Goal: Task Accomplishment & Management: Complete application form

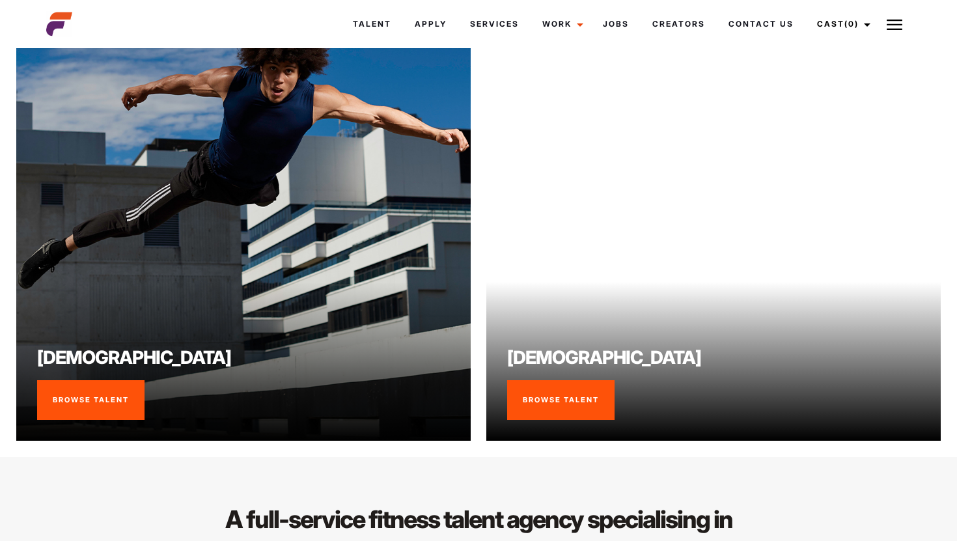
scroll to position [938, 0]
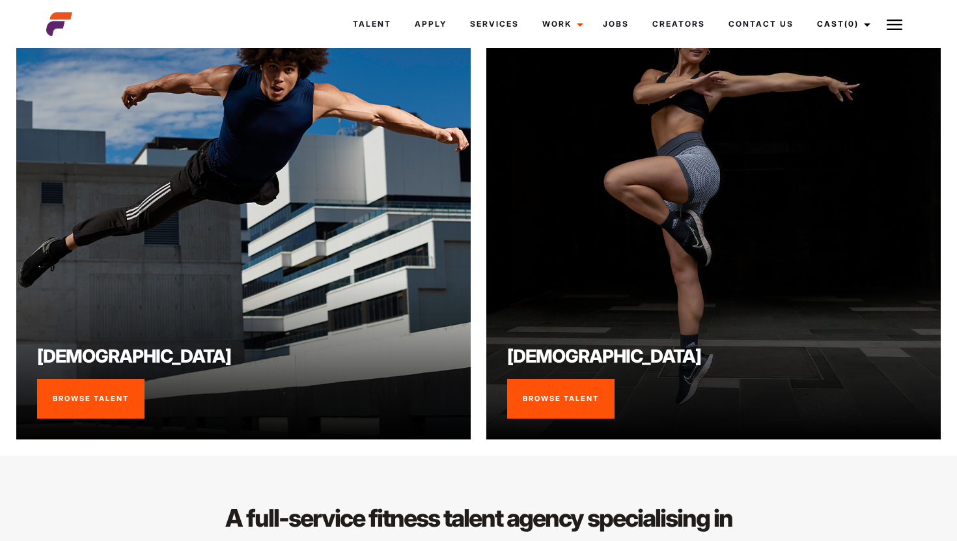
click at [528, 407] on link "Browse Talent" at bounding box center [560, 399] width 107 height 40
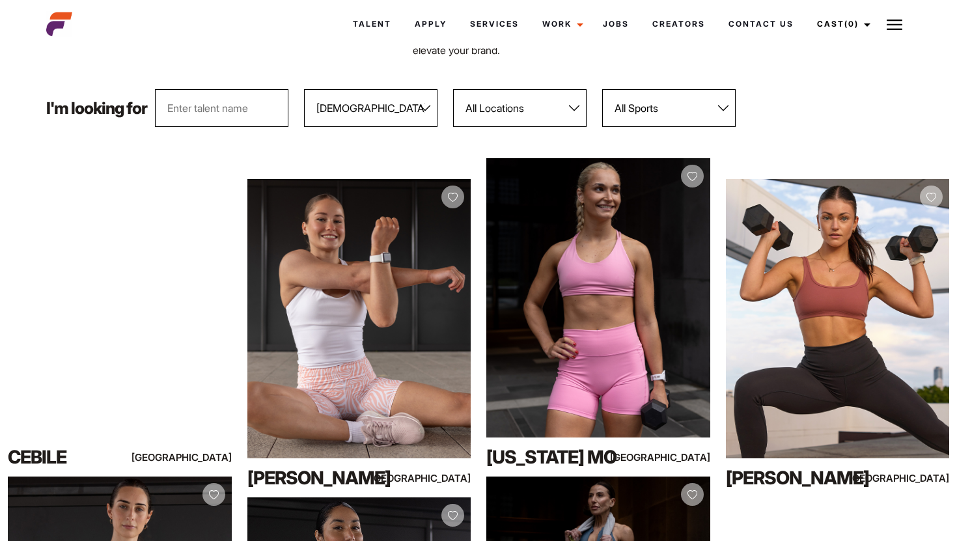
scroll to position [132, 0]
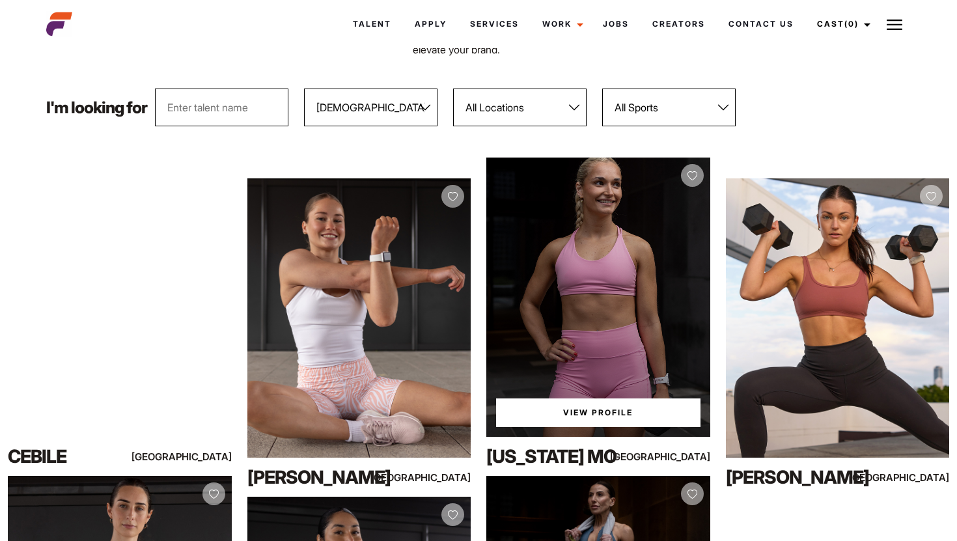
click at [602, 406] on link "View Profile" at bounding box center [598, 413] width 204 height 29
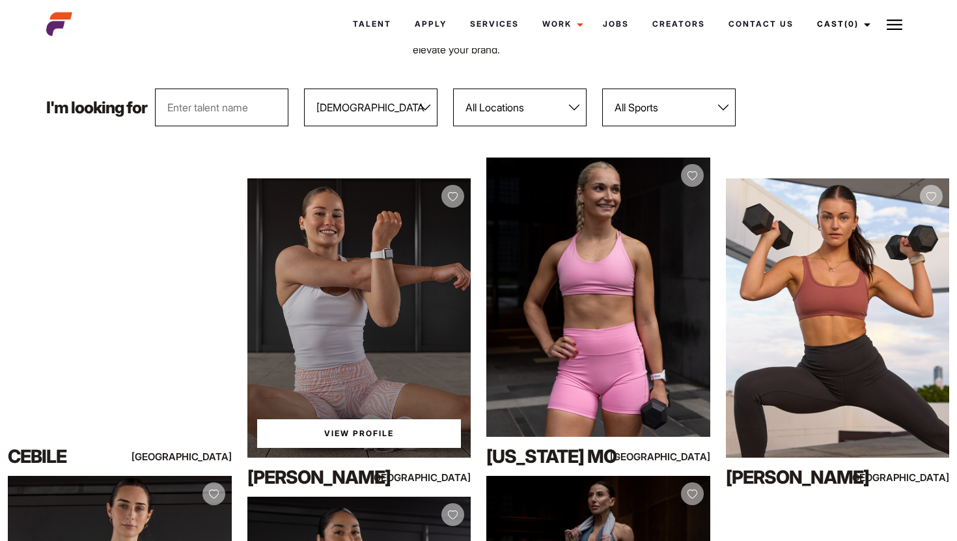
click at [369, 434] on link "View Profile" at bounding box center [359, 433] width 204 height 29
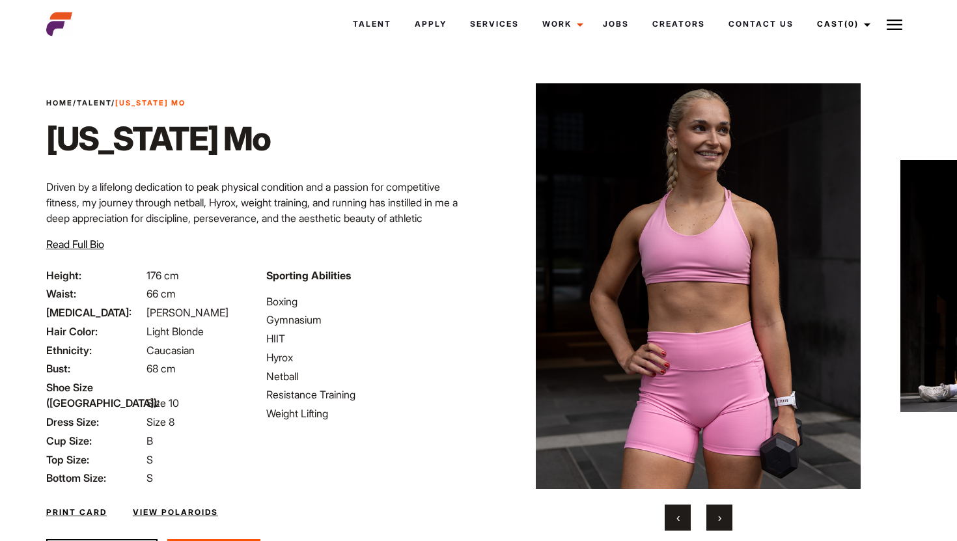
click at [725, 519] on button "›" at bounding box center [720, 518] width 26 height 26
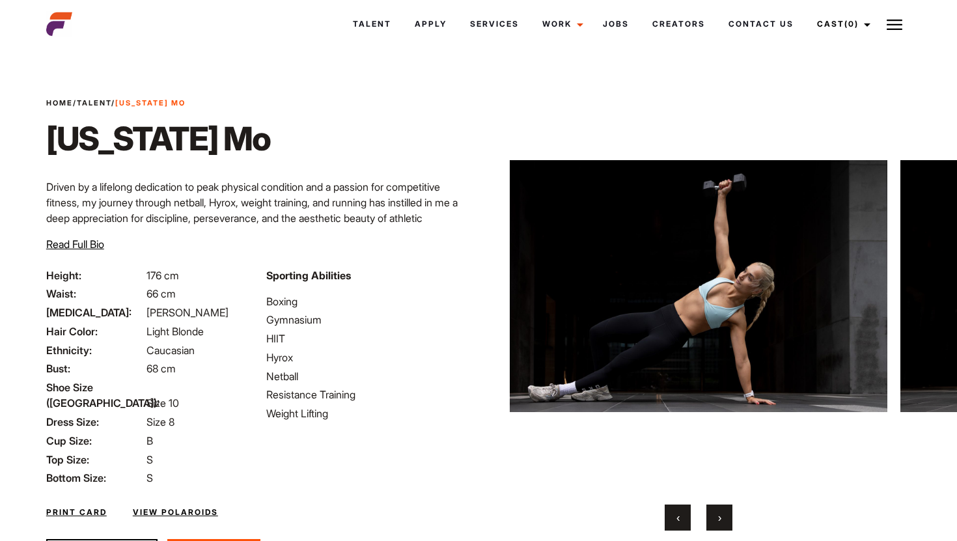
click at [725, 519] on button "›" at bounding box center [720, 518] width 26 height 26
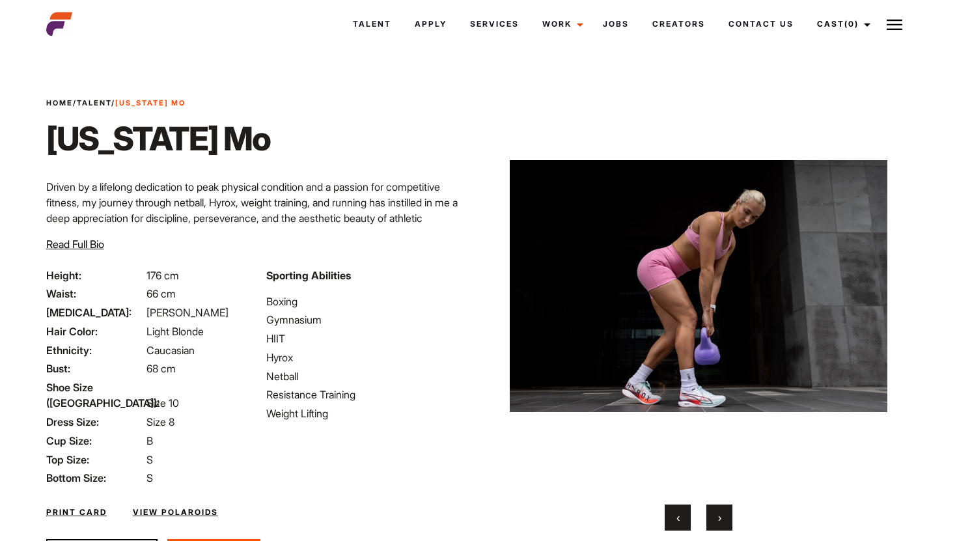
click at [725, 519] on button "›" at bounding box center [720, 518] width 26 height 26
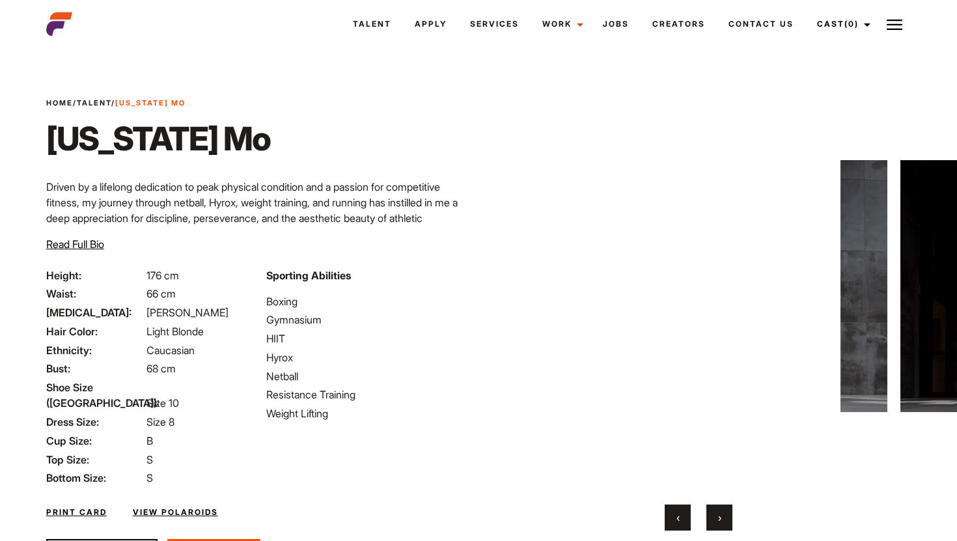
click at [725, 519] on button "›" at bounding box center [720, 518] width 26 height 26
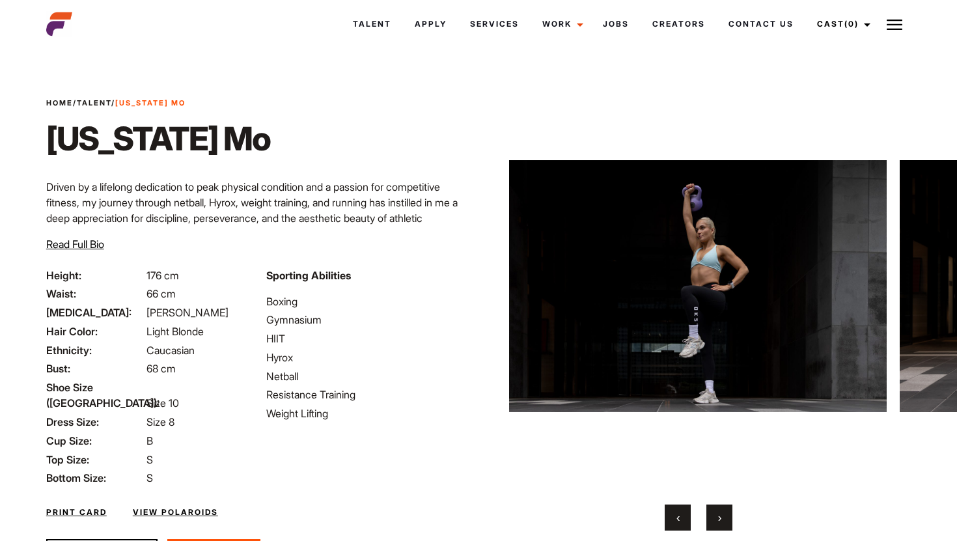
click at [725, 519] on button "›" at bounding box center [720, 518] width 26 height 26
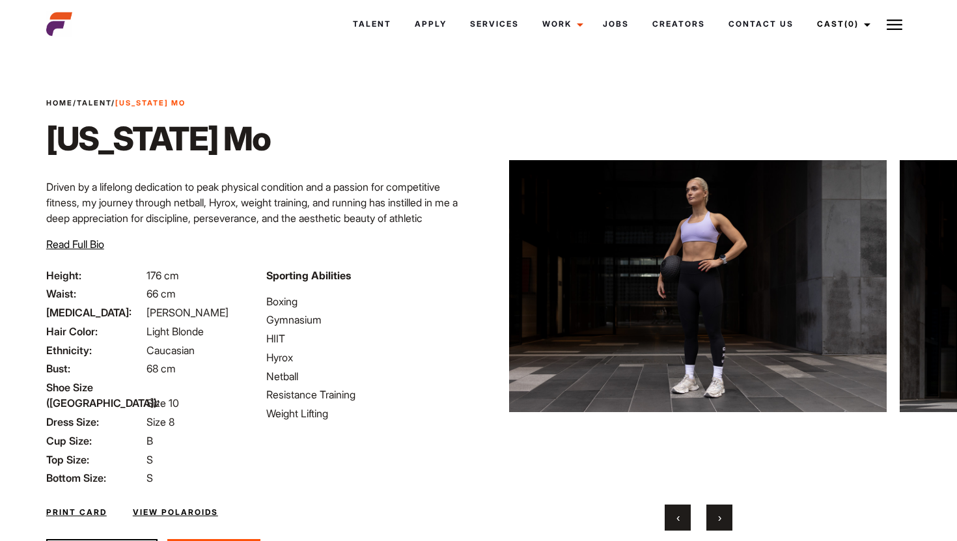
click at [725, 519] on button "›" at bounding box center [720, 518] width 26 height 26
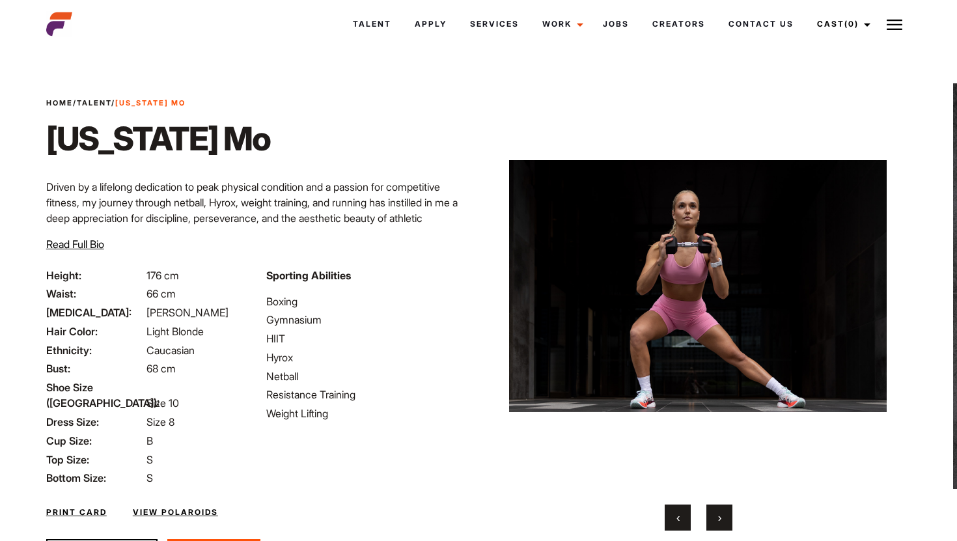
click at [725, 519] on button "›" at bounding box center [720, 518] width 26 height 26
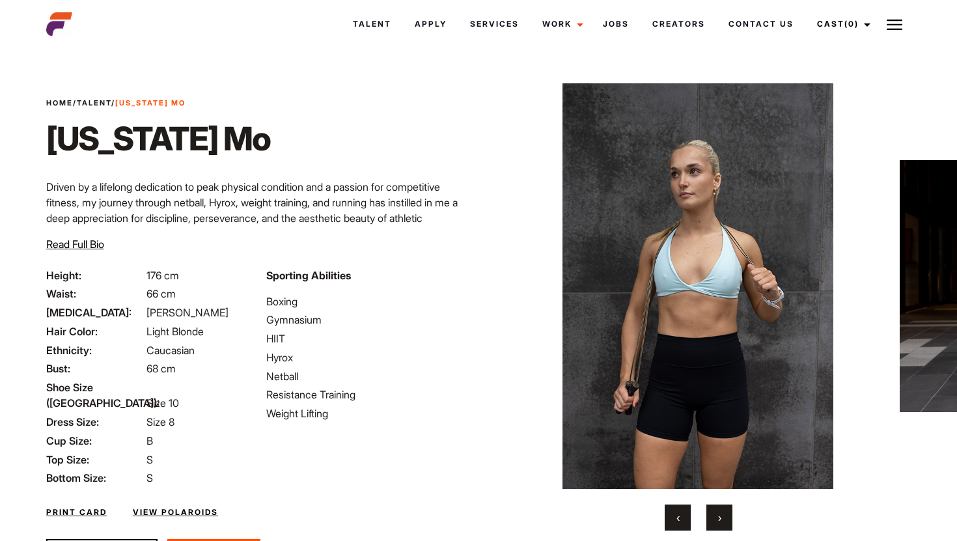
click at [725, 519] on button "›" at bounding box center [720, 518] width 26 height 26
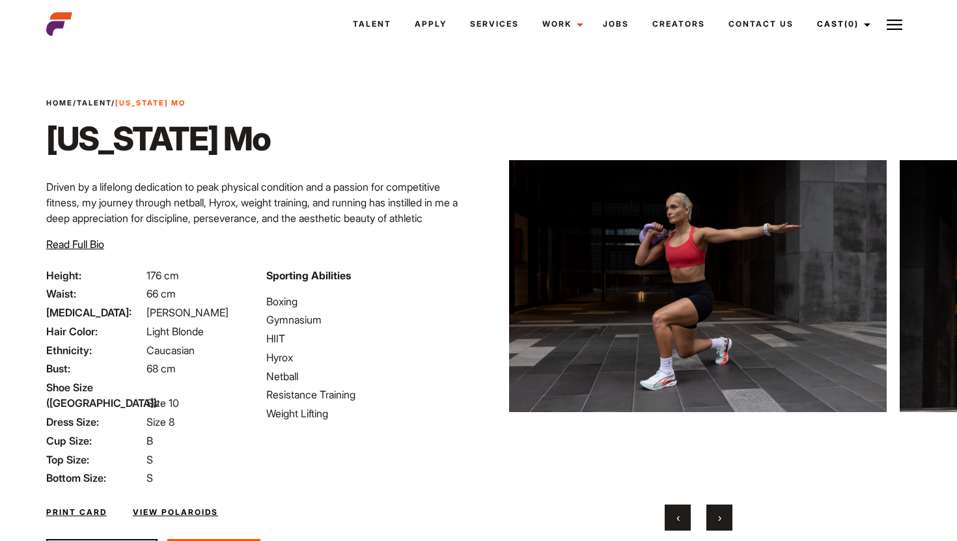
click at [724, 519] on button "›" at bounding box center [720, 518] width 26 height 26
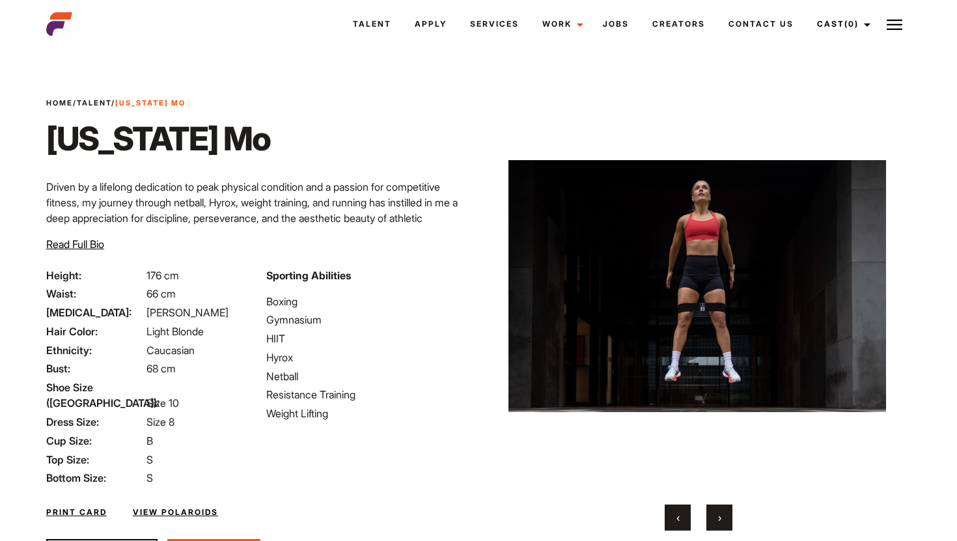
scroll to position [67, 0]
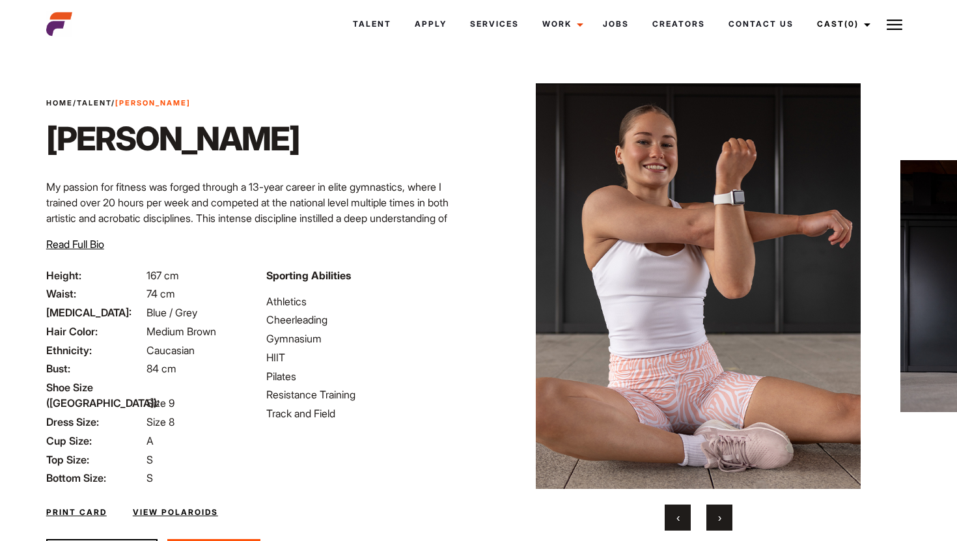
click at [720, 515] on span "›" at bounding box center [719, 517] width 3 height 13
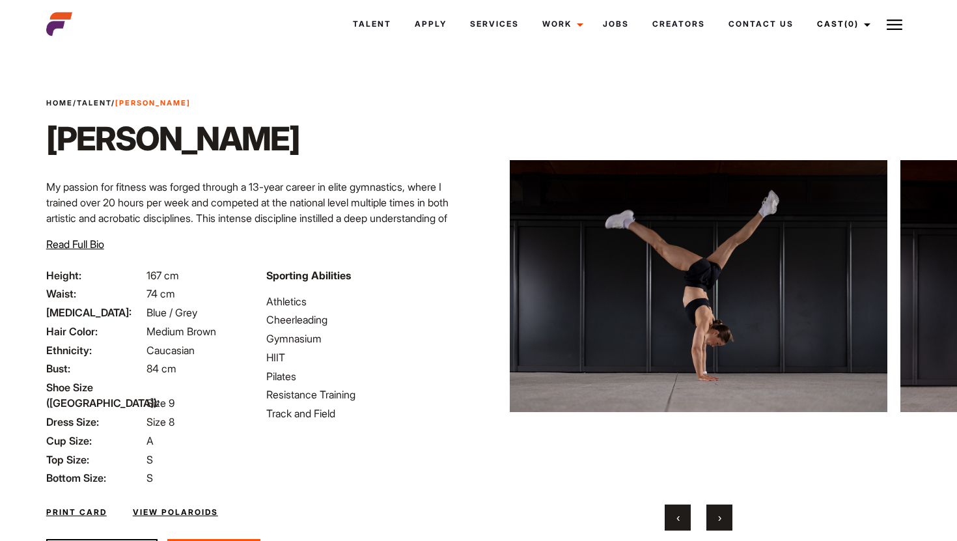
click at [720, 515] on span "›" at bounding box center [719, 517] width 3 height 13
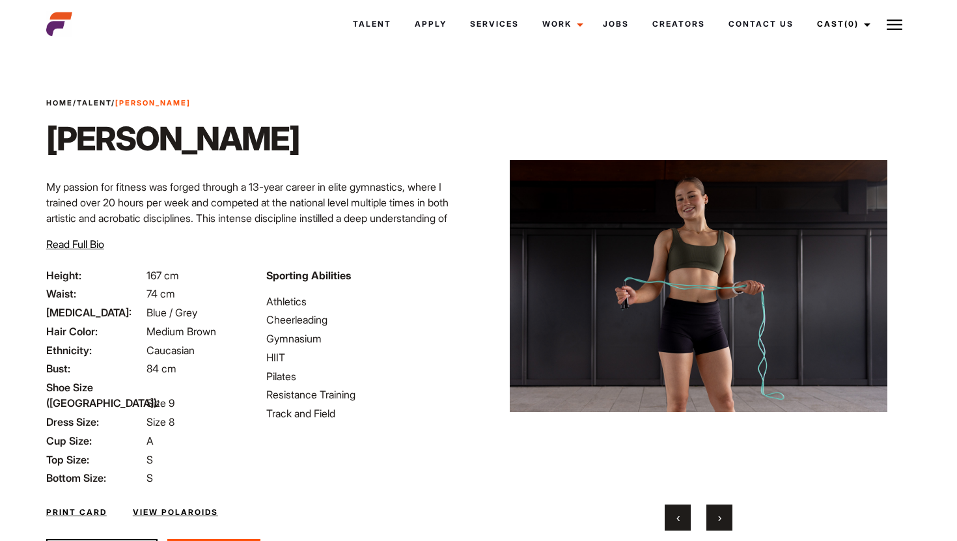
click at [720, 515] on span "›" at bounding box center [719, 517] width 3 height 13
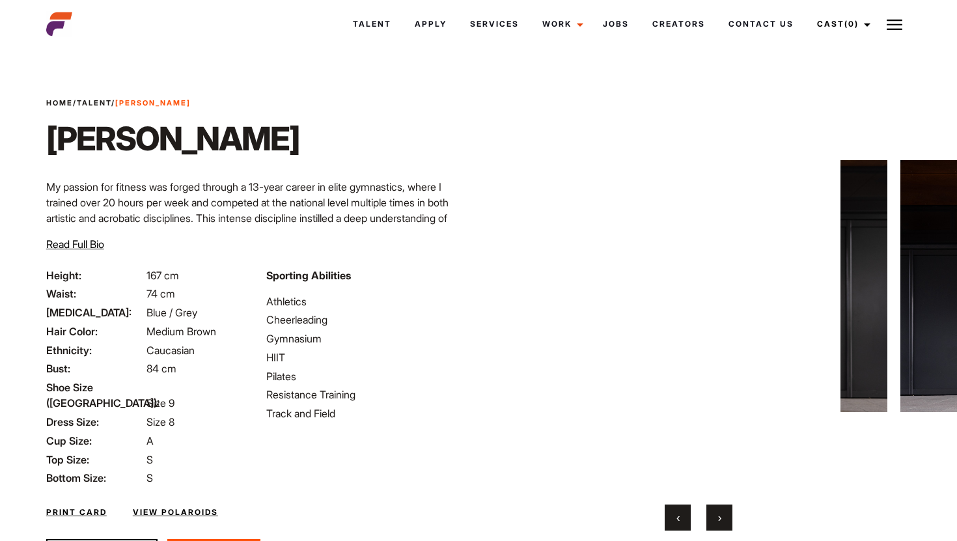
click at [720, 515] on span "›" at bounding box center [719, 517] width 3 height 13
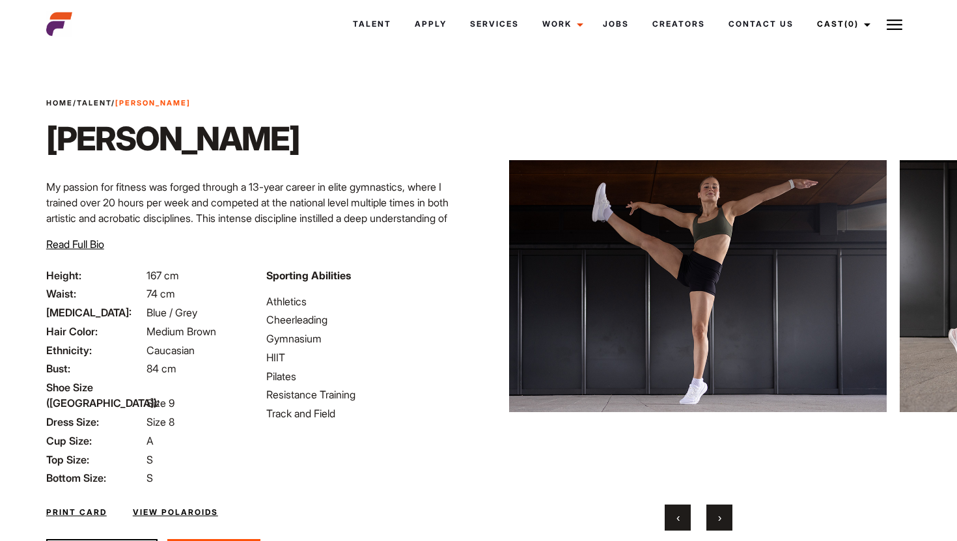
click at [720, 515] on span "›" at bounding box center [719, 517] width 3 height 13
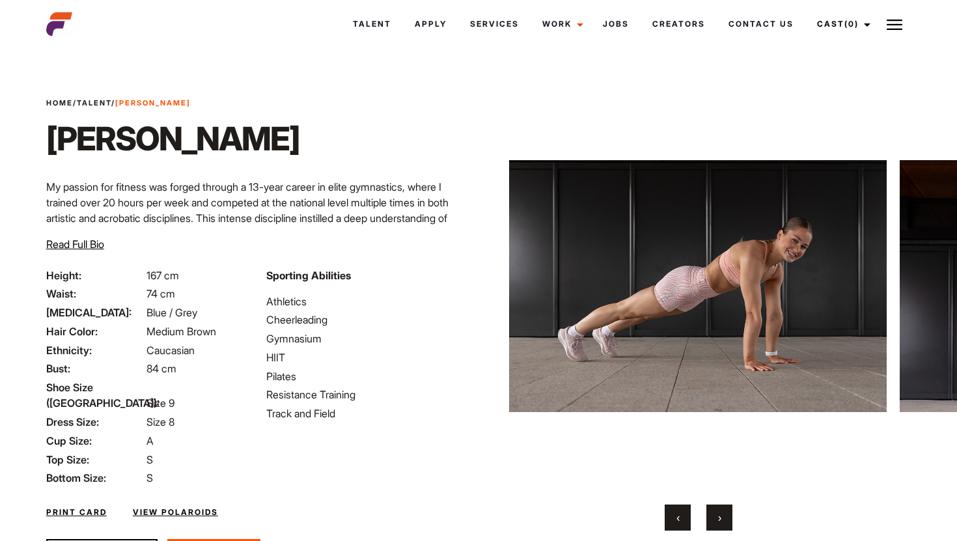
click at [720, 515] on span "›" at bounding box center [719, 517] width 3 height 13
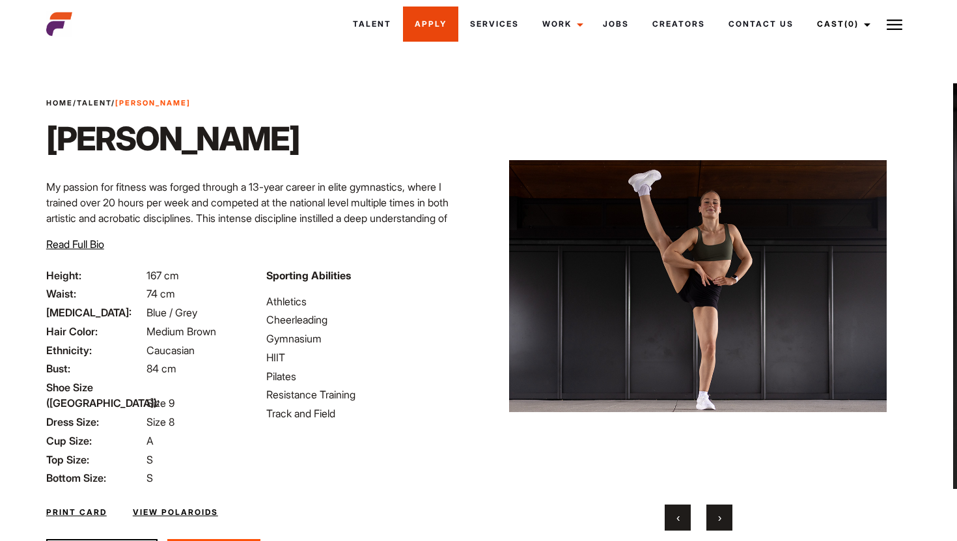
click at [412, 18] on link "Apply" at bounding box center [430, 24] width 55 height 35
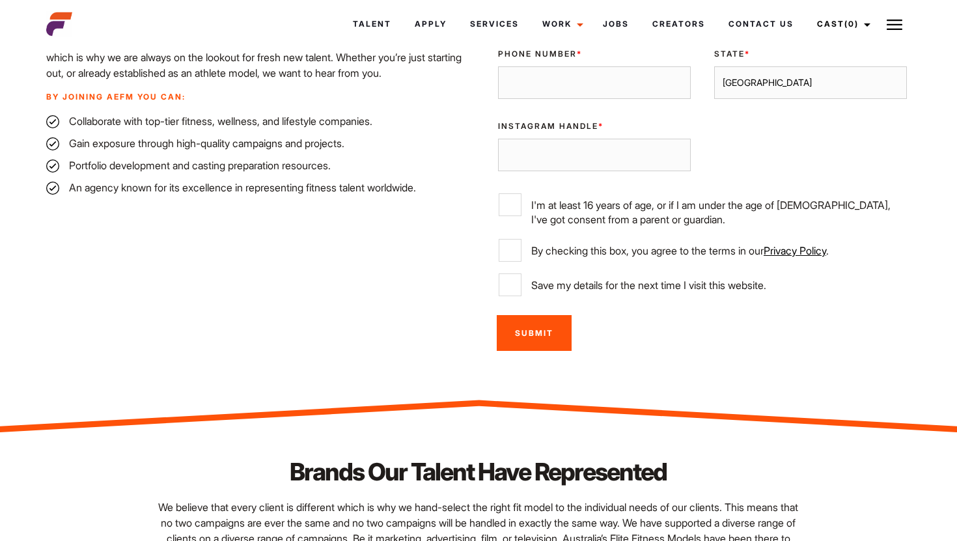
scroll to position [519, 0]
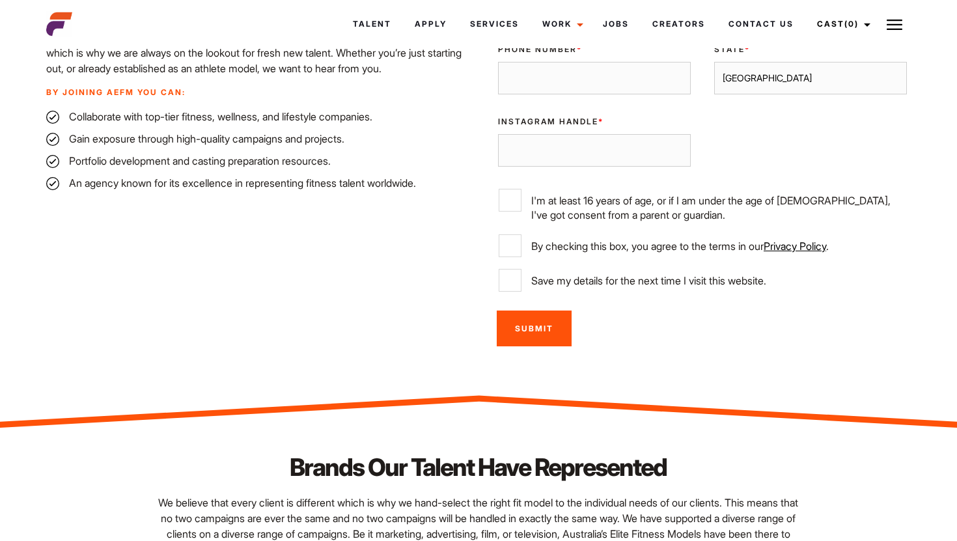
click at [801, 79] on select "[GEOGRAPHIC_DATA] [GEOGRAPHIC_DATA] [GEOGRAPHIC_DATA] [GEOGRAPHIC_DATA] [GEOGRA…" at bounding box center [810, 78] width 193 height 33
select select "[GEOGRAPHIC_DATA]"
click at [714, 62] on select "[GEOGRAPHIC_DATA] [GEOGRAPHIC_DATA] [GEOGRAPHIC_DATA] [GEOGRAPHIC_DATA] [GEOGRA…" at bounding box center [810, 78] width 193 height 33
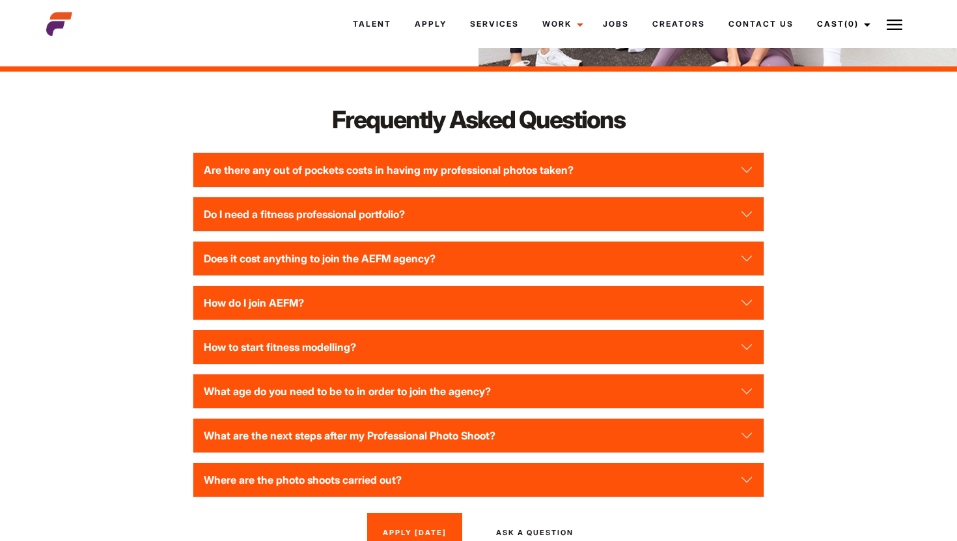
scroll to position [1689, 0]
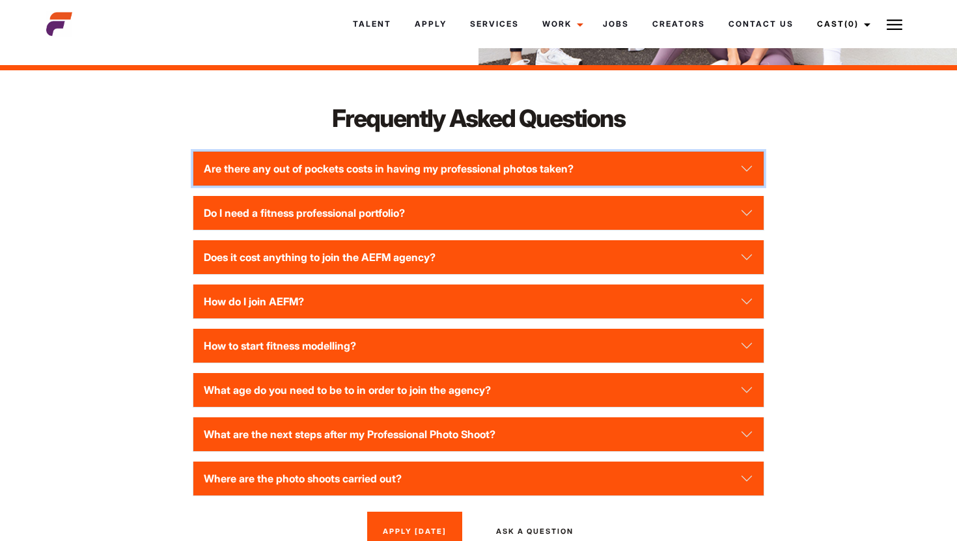
click at [530, 173] on button "Are there any out of pockets costs in having my professional photos taken?" at bounding box center [478, 169] width 570 height 34
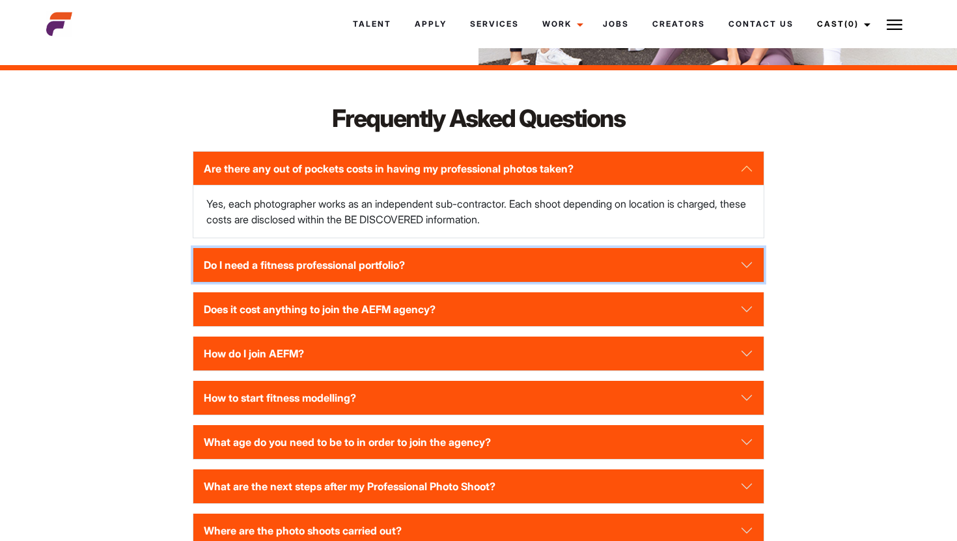
click at [500, 276] on button "Do I need a fitness professional portfolio?" at bounding box center [478, 265] width 570 height 34
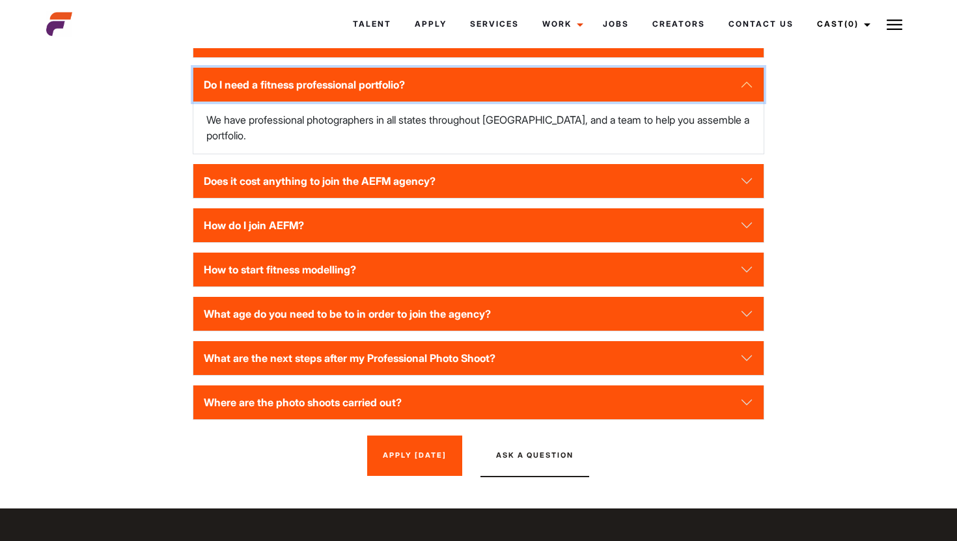
scroll to position [1819, 0]
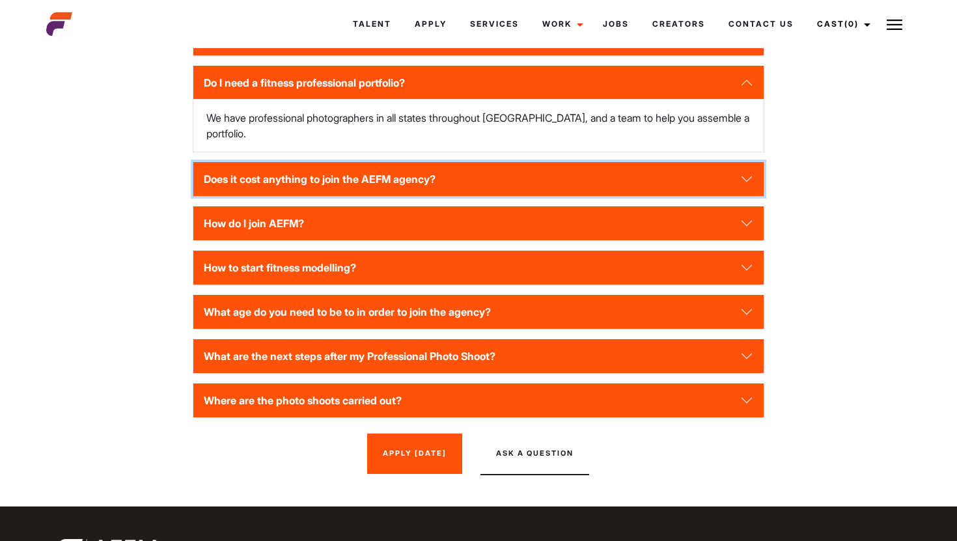
click at [480, 183] on button "Does it cost anything to join the AEFM agency?" at bounding box center [478, 179] width 570 height 34
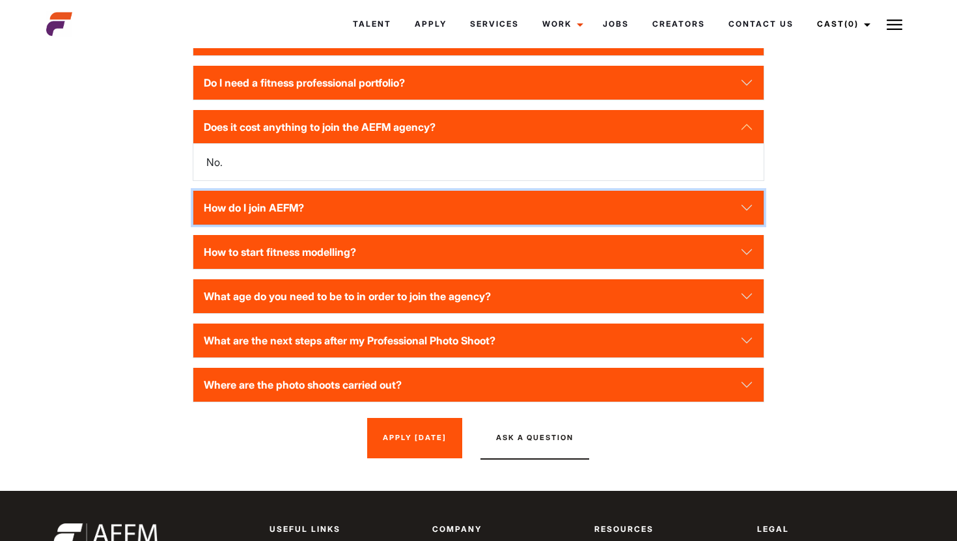
click at [477, 206] on button "How do I join AEFM?" at bounding box center [478, 208] width 570 height 34
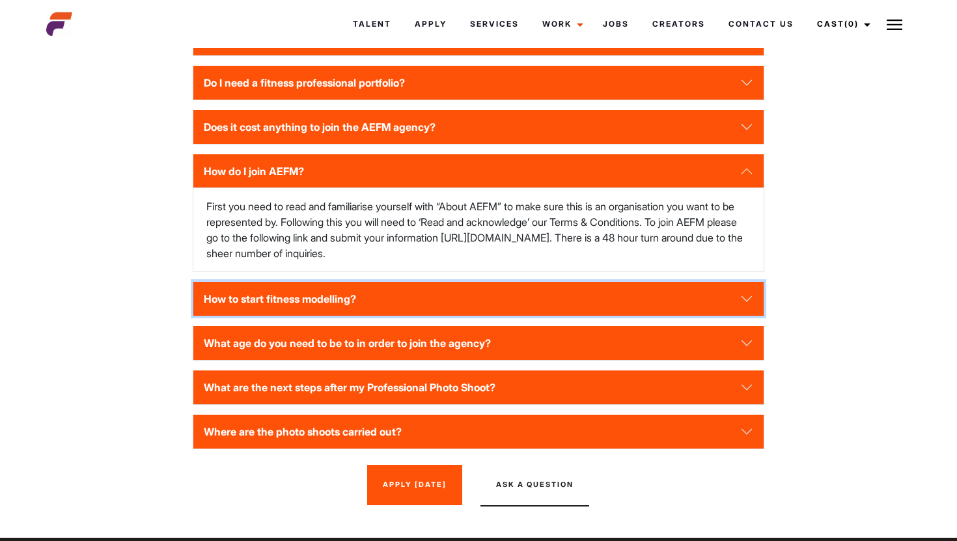
click at [540, 316] on button "How to start fitness modelling?" at bounding box center [478, 299] width 570 height 34
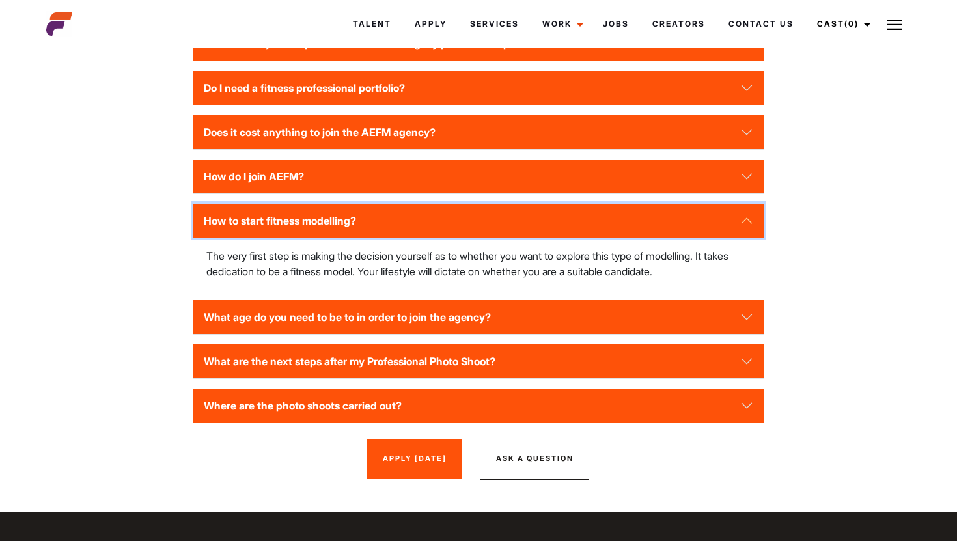
scroll to position [1813, 0]
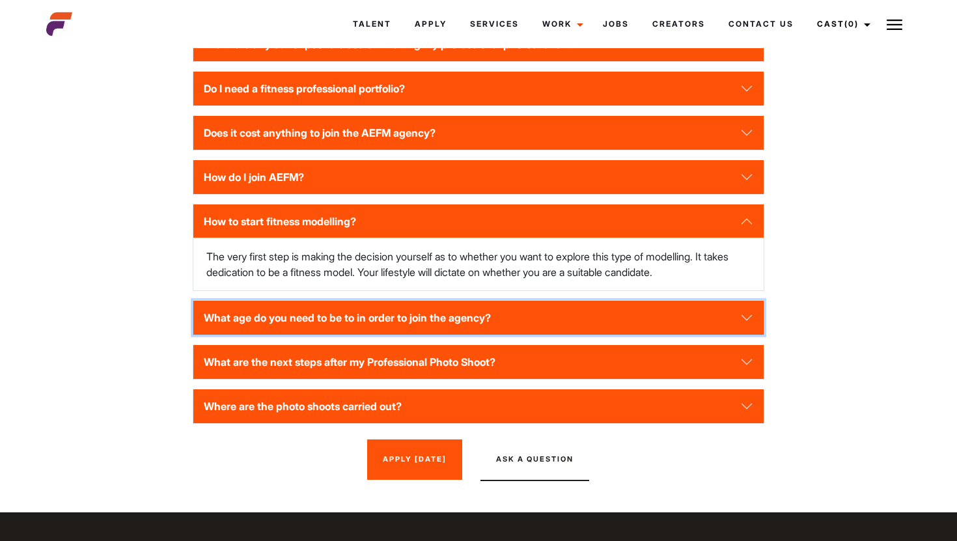
click at [545, 325] on button "What age do you need to be to in order to join the agency?" at bounding box center [478, 318] width 570 height 34
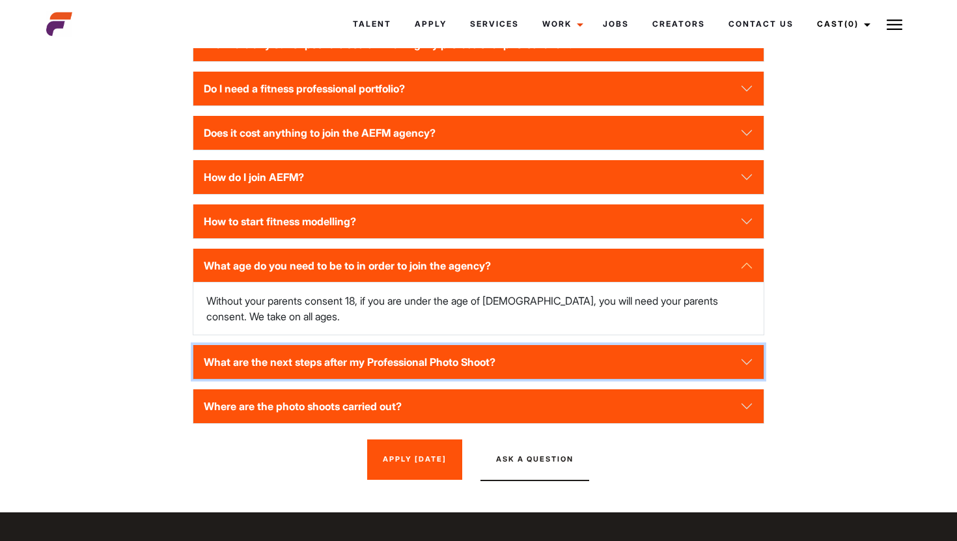
click at [556, 379] on button "What are the next steps after my Professional Photo Shoot?" at bounding box center [478, 362] width 570 height 34
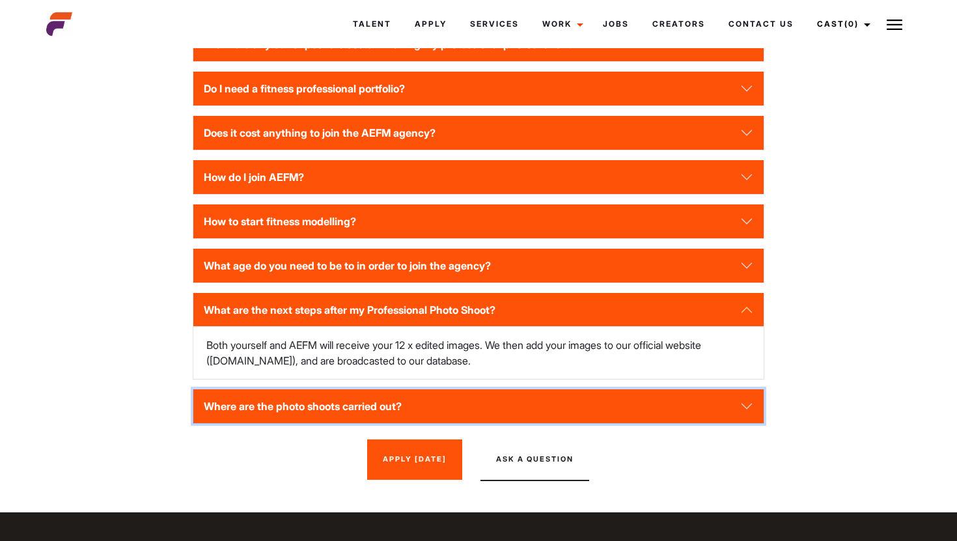
click at [562, 423] on button "Where are the photo shoots carried out?" at bounding box center [478, 406] width 570 height 34
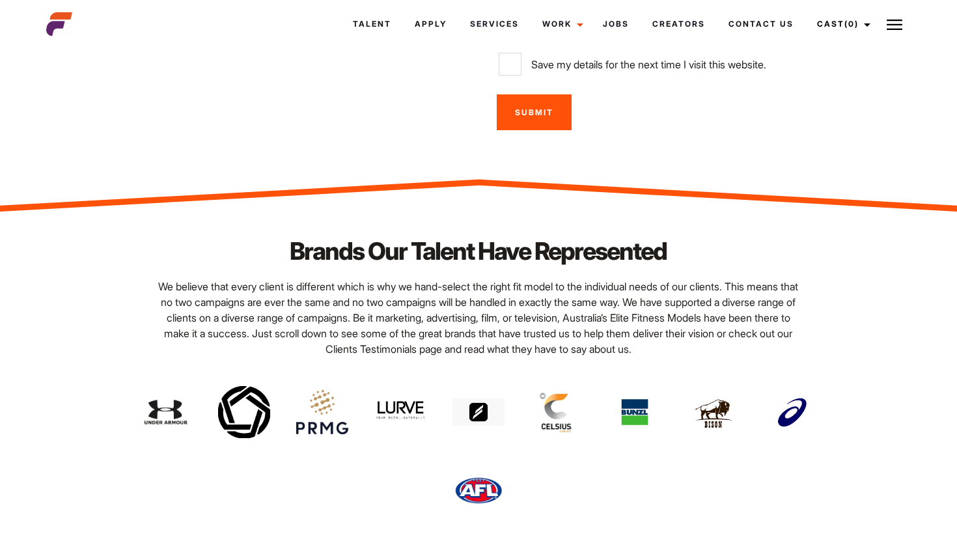
scroll to position [0, 0]
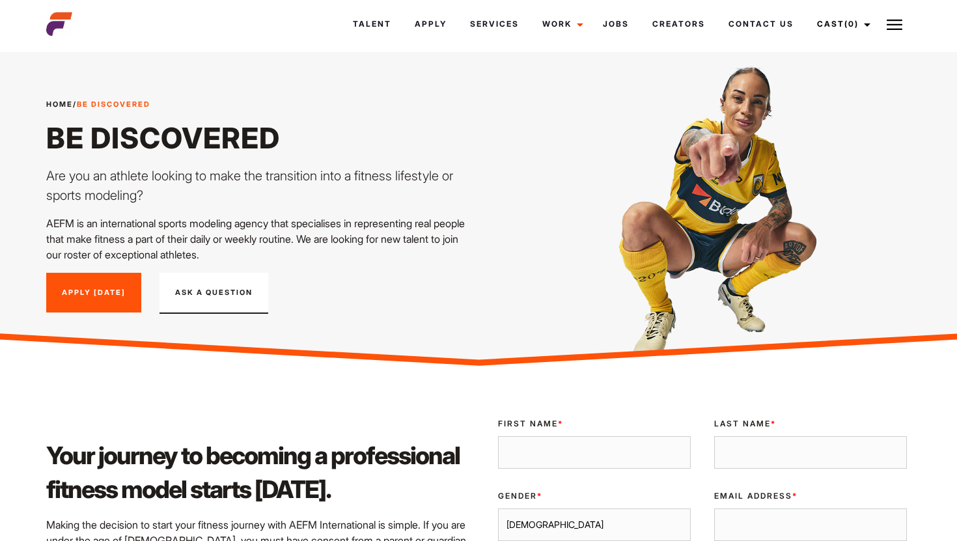
click at [549, 434] on div "First Name *" at bounding box center [594, 444] width 216 height 72
click at [549, 449] on input "First Name *" at bounding box center [594, 452] width 193 height 33
type input "Alexandra"
click at [740, 430] on div "Last Name *" at bounding box center [811, 444] width 216 height 72
click at [741, 449] on input "Last Name *" at bounding box center [810, 452] width 193 height 33
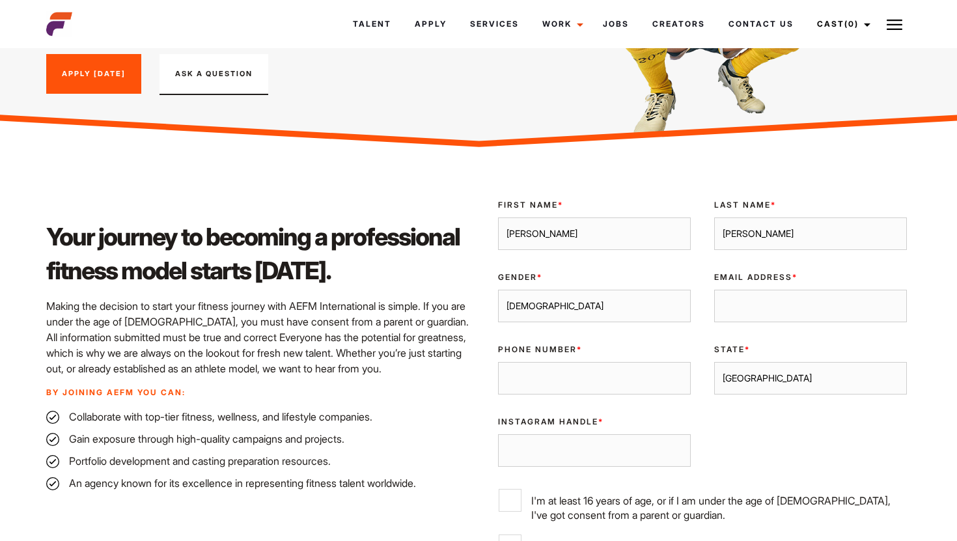
scroll to position [292, 0]
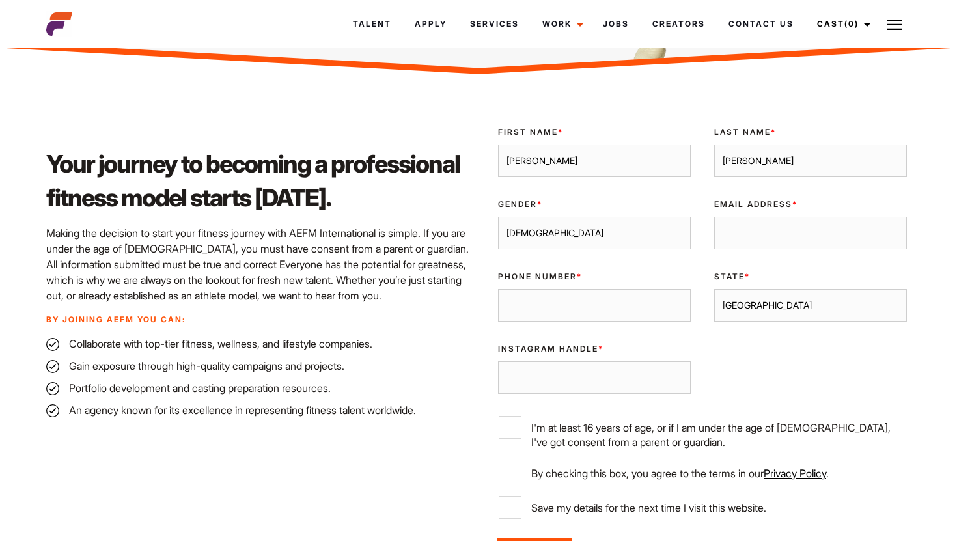
type input "Walters"
click at [617, 251] on div "Gender * Male Female" at bounding box center [594, 224] width 216 height 72
click at [572, 236] on select "Male Female" at bounding box center [594, 233] width 193 height 33
select select "female"
click at [498, 217] on select "Male Female" at bounding box center [594, 233] width 193 height 33
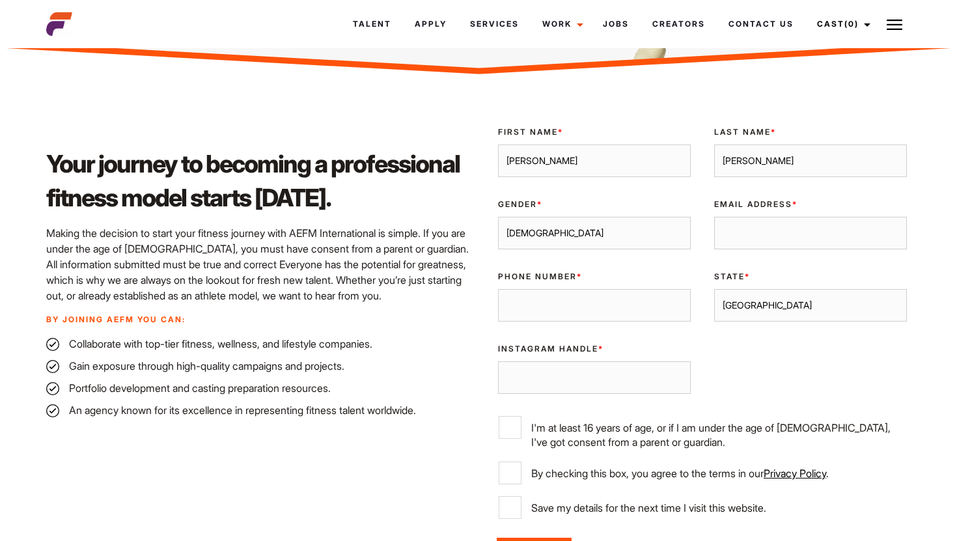
click at [734, 240] on input "Email Address *" at bounding box center [810, 233] width 193 height 33
type input "alexandrageorginaw@icloud.com"
click at [590, 300] on input "Phone Number *" at bounding box center [594, 305] width 193 height 33
type input "0431702646"
click at [578, 375] on input "Instagram Handle *" at bounding box center [594, 377] width 193 height 33
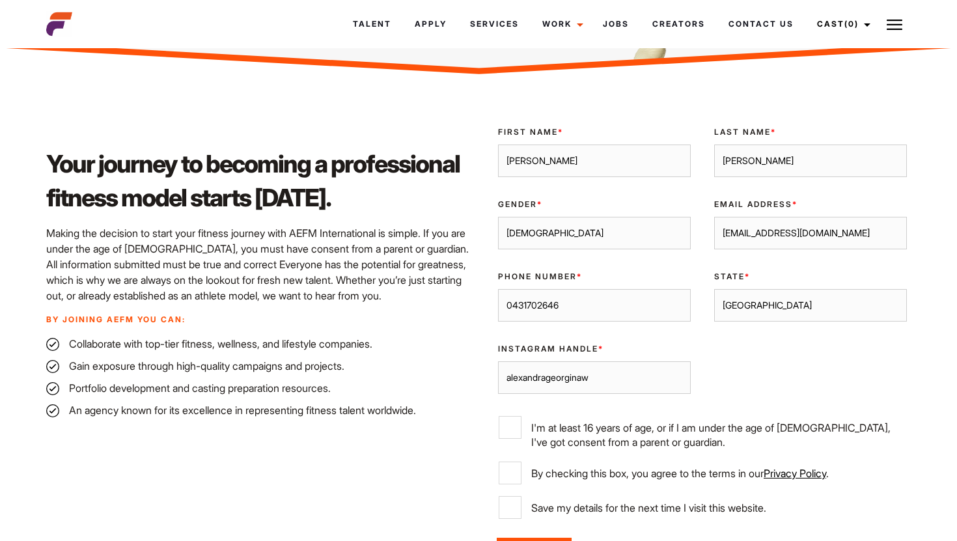
type input "alexandrageorginaw"
click at [528, 430] on label "I'm at least 16 years of age, or if I am under the age of 18, I've got consent …" at bounding box center [703, 432] width 408 height 33
click at [522, 430] on input "I'm at least 16 years of age, or if I am under the age of 18, I've got consent …" at bounding box center [510, 427] width 23 height 23
checkbox input "true"
click at [522, 462] on label "By checking this box, you agree to the terms in our Privacy Policy ." at bounding box center [703, 473] width 408 height 23
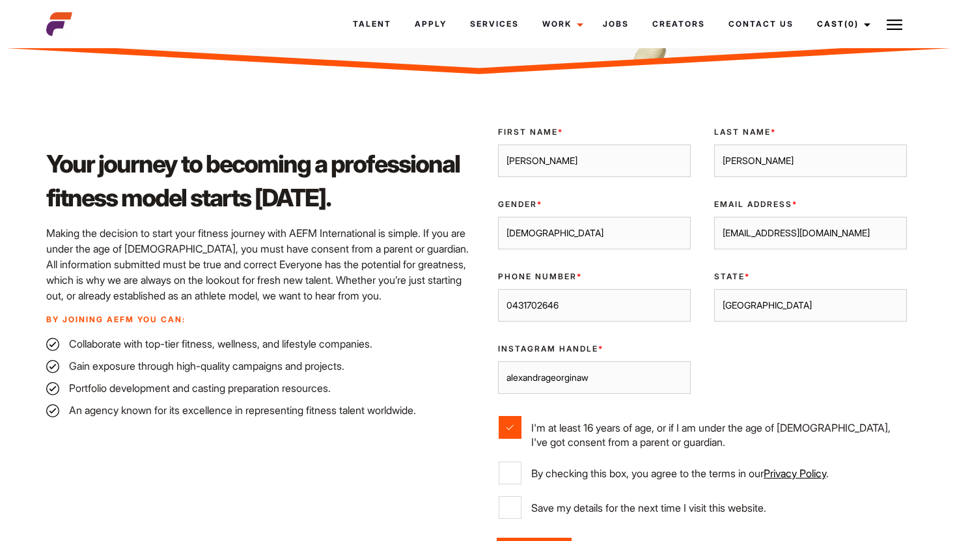
click at [522, 462] on input "By checking this box, you agree to the terms in our Privacy Policy ." at bounding box center [510, 473] width 23 height 23
checkbox input "true"
click at [522, 491] on div "Privacy * By checking this box, you agree to the terms in our Privacy Policy ." at bounding box center [702, 478] width 432 height 35
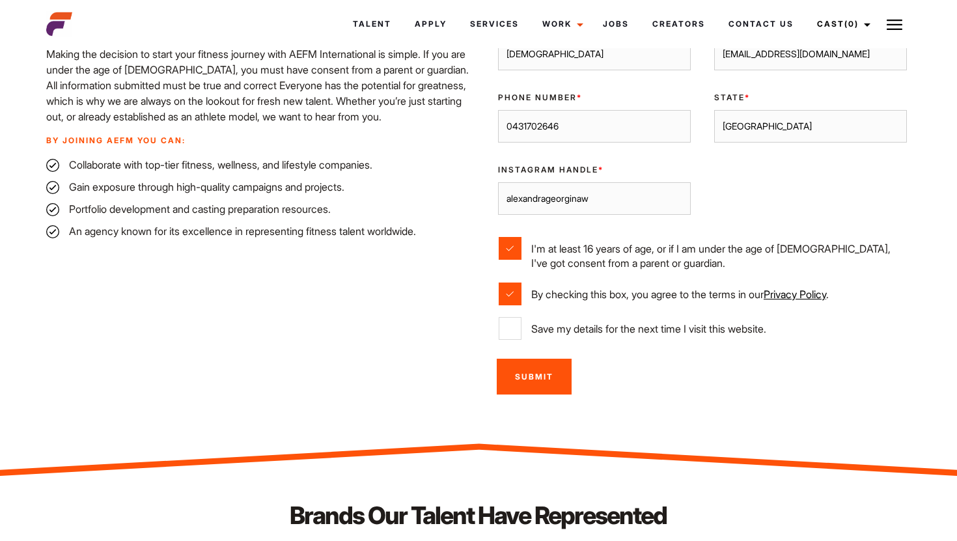
scroll to position [473, 0]
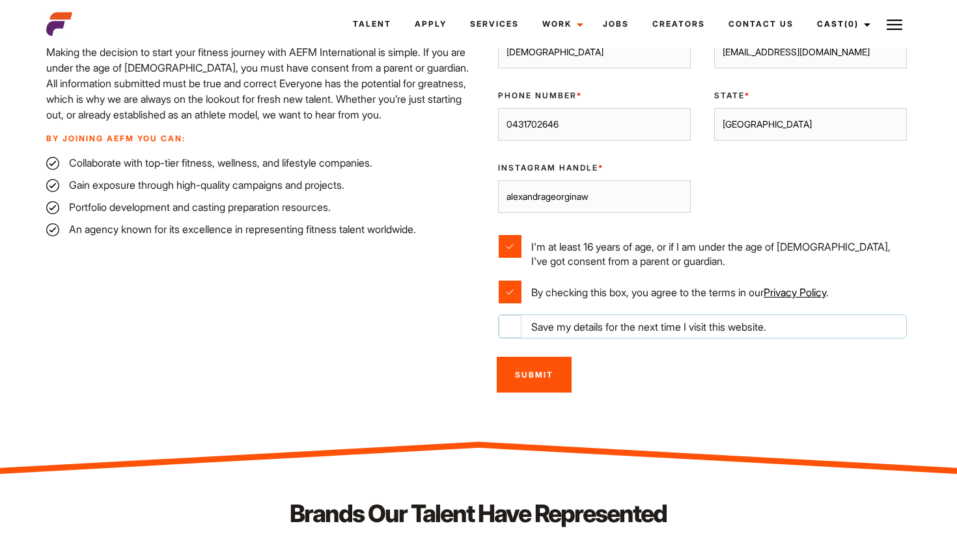
click at [518, 333] on input "Save my details for the next time I visit this website." at bounding box center [510, 326] width 23 height 23
checkbox input "true"
click at [514, 369] on input "Submit" at bounding box center [534, 375] width 75 height 36
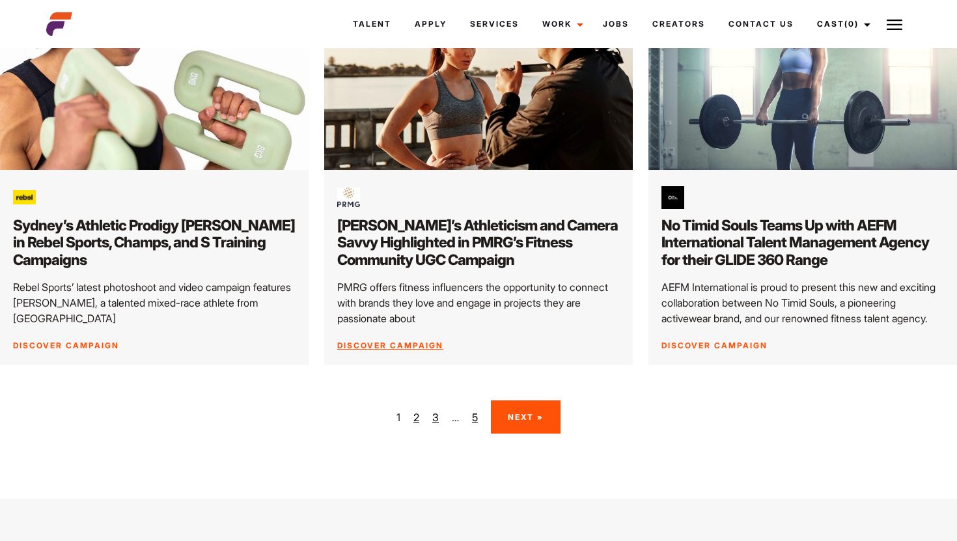
scroll to position [1899, 0]
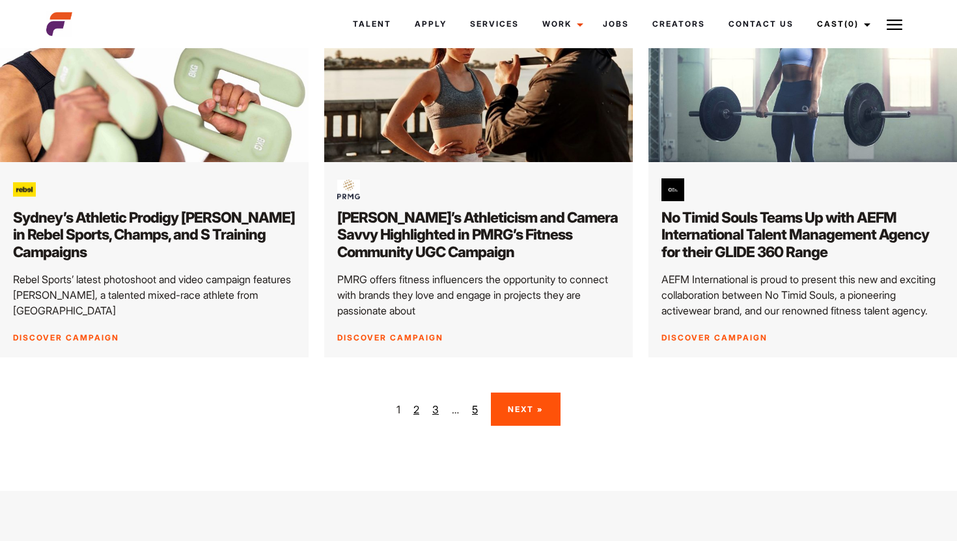
click at [516, 408] on link "Next »" at bounding box center [526, 409] width 70 height 33
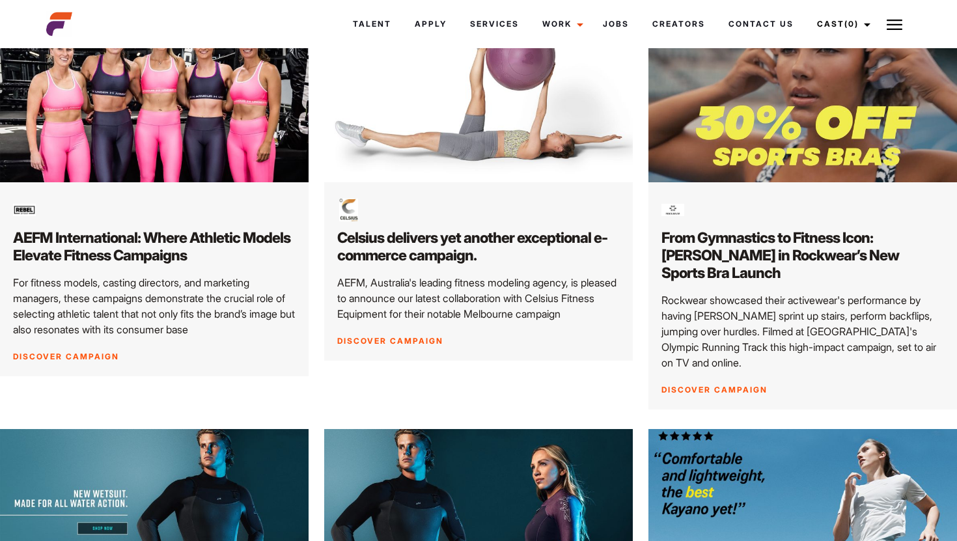
scroll to position [1058, 0]
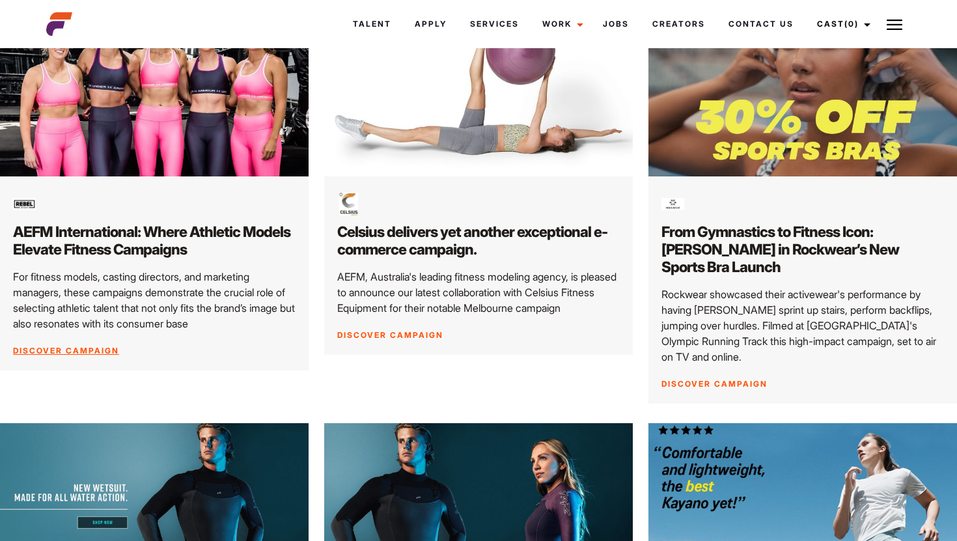
click at [72, 350] on link "Discover Campaign" at bounding box center [66, 351] width 106 height 10
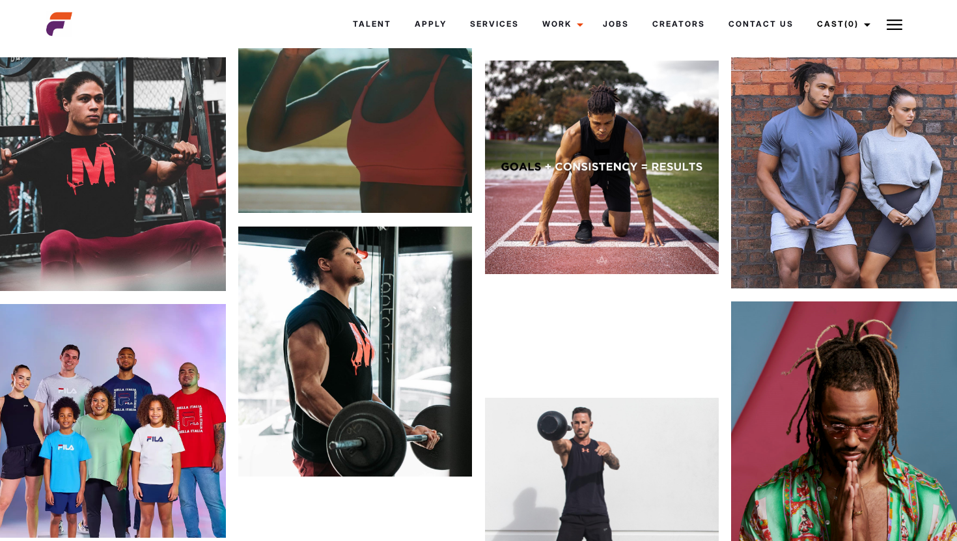
scroll to position [2298, 0]
